Goal: Transaction & Acquisition: Purchase product/service

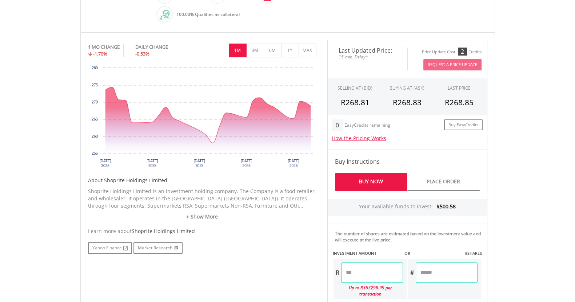
scroll to position [227, 0]
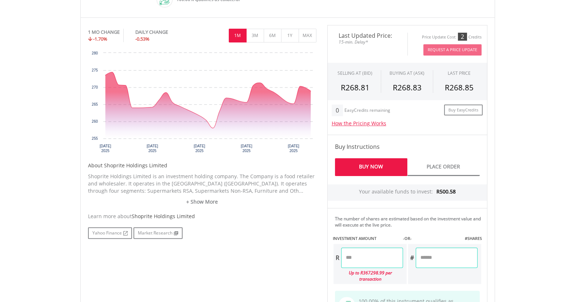
click at [359, 256] on input "number" at bounding box center [372, 258] width 62 height 20
type input "******"
type input "*****"
click at [425, 259] on div "Last Updated Price: 15-min. Delay* Price Update Cost: 2 Credits Request A Price…" at bounding box center [407, 187] width 171 height 324
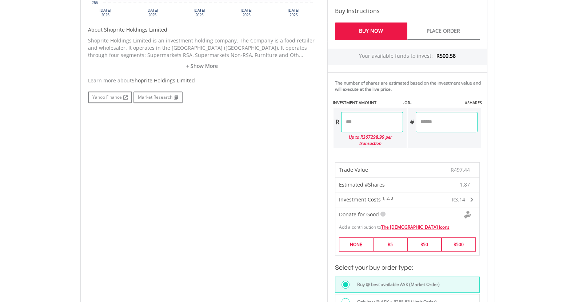
scroll to position [409, 0]
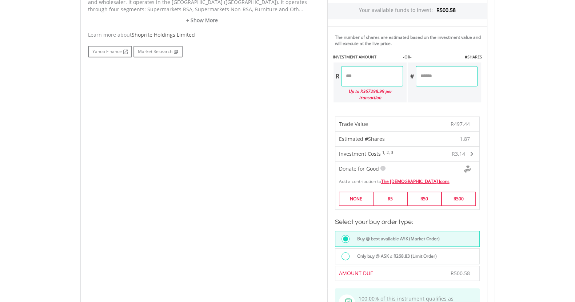
click at [385, 253] on label "Only buy @ ASK ≤ R268.83 (Limit Order)" at bounding box center [395, 257] width 84 height 8
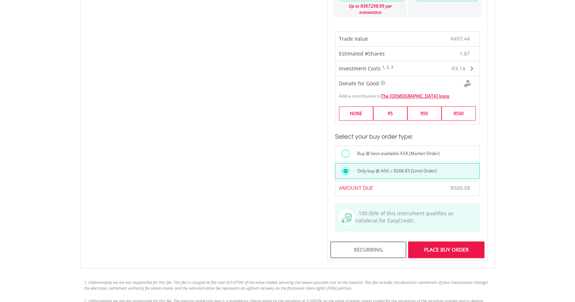
scroll to position [500, 0]
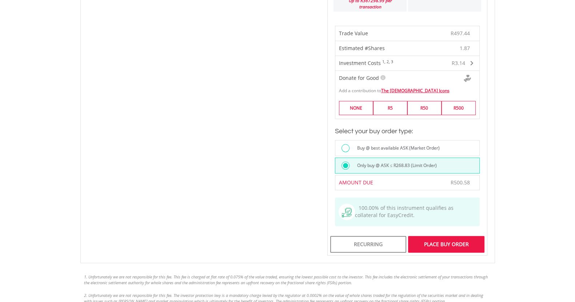
click at [449, 236] on div "Place Buy Order" at bounding box center [446, 244] width 76 height 17
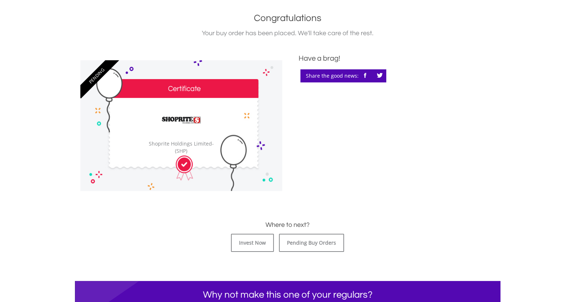
scroll to position [181, 0]
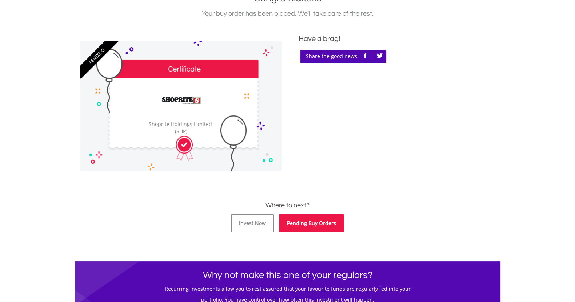
click at [301, 223] on link "Pending Buy Orders" at bounding box center [311, 223] width 65 height 18
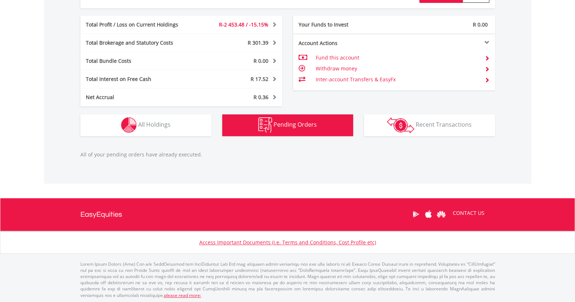
scroll to position [381, 0]
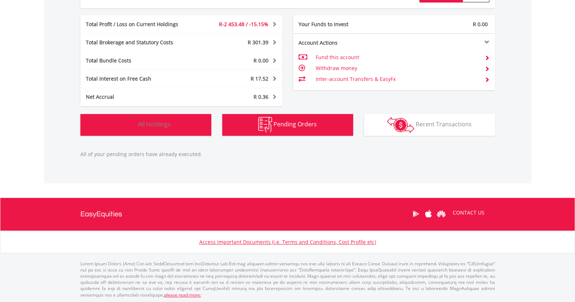
click at [158, 124] on span "All Holdings" at bounding box center [154, 124] width 32 height 8
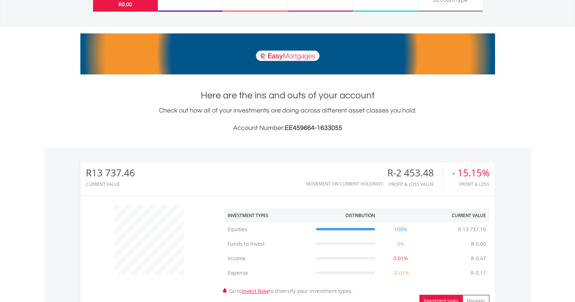
scroll to position [0, 0]
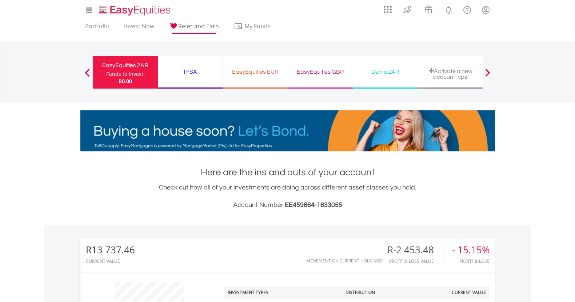
click at [196, 26] on span "Refer and Earn" at bounding box center [198, 26] width 41 height 8
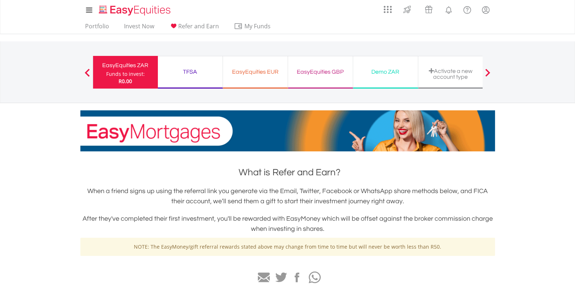
click at [186, 77] on div "TFSA Funds to invest: R0.00" at bounding box center [190, 72] width 65 height 33
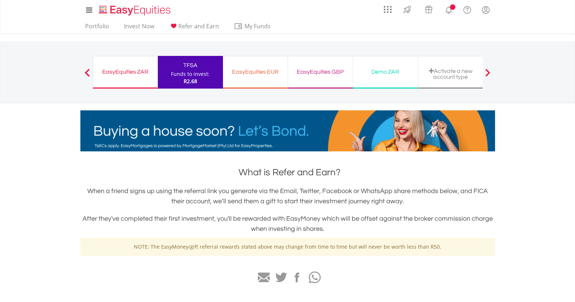
click at [125, 73] on div "EasyEquities ZAR" at bounding box center [125, 72] width 56 height 10
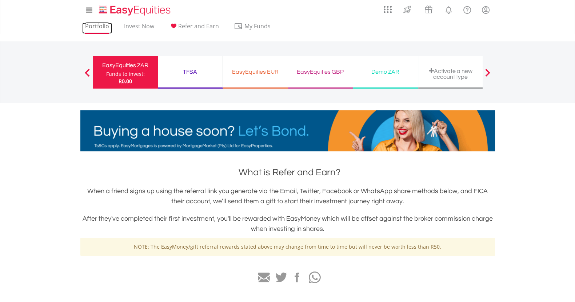
click at [93, 27] on link "Portfolio" at bounding box center [97, 28] width 30 height 11
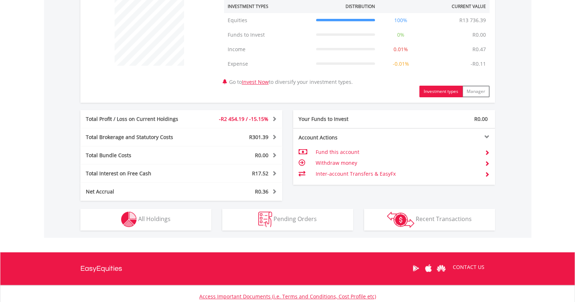
scroll to position [304, 0]
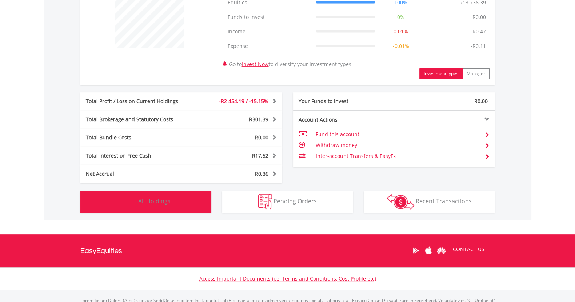
click at [173, 204] on button "Holdings All Holdings" at bounding box center [145, 202] width 131 height 22
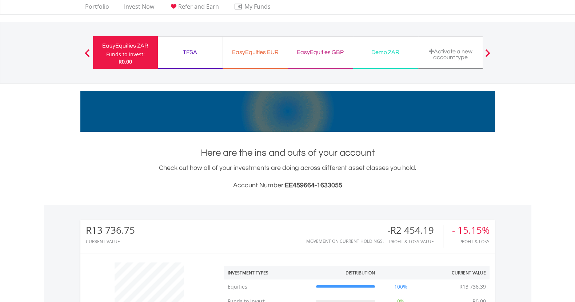
scroll to position [0, 0]
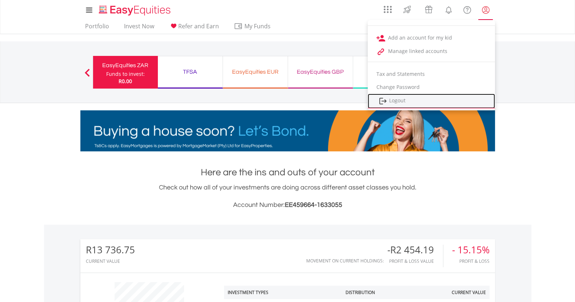
click at [393, 102] on link "Logout" at bounding box center [430, 101] width 127 height 15
